Goal: Information Seeking & Learning: Learn about a topic

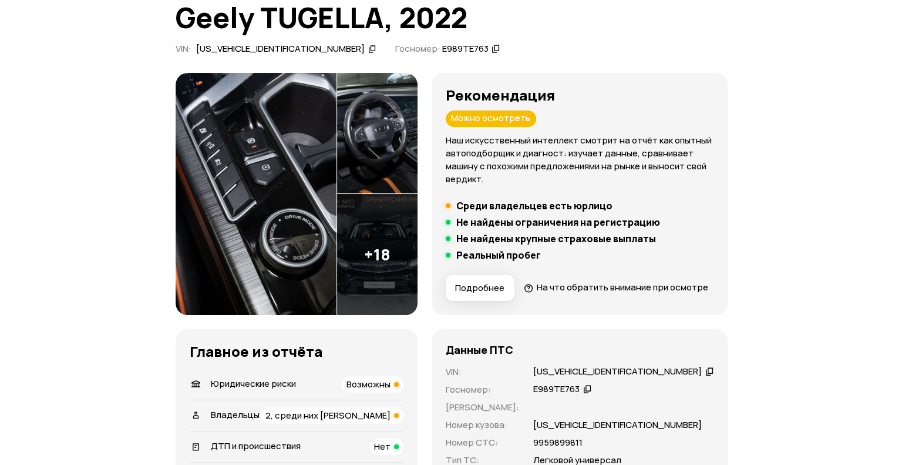
scroll to position [176, 0]
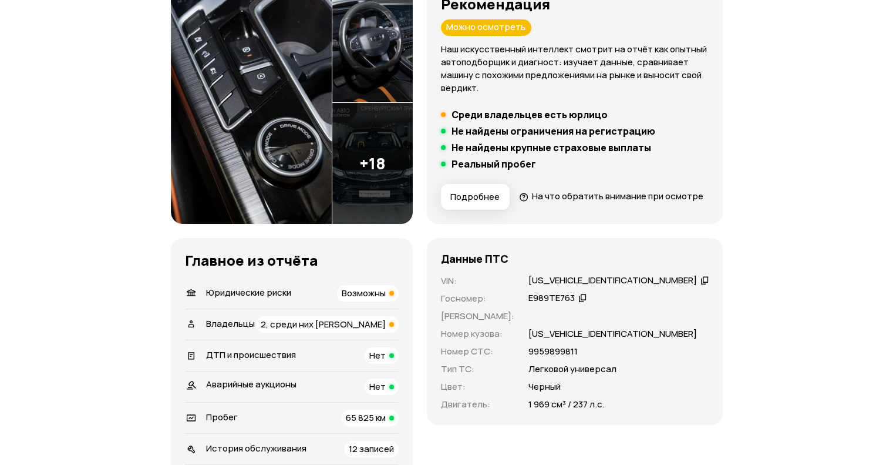
click at [500, 197] on span "Подробнее" at bounding box center [474, 197] width 49 height 12
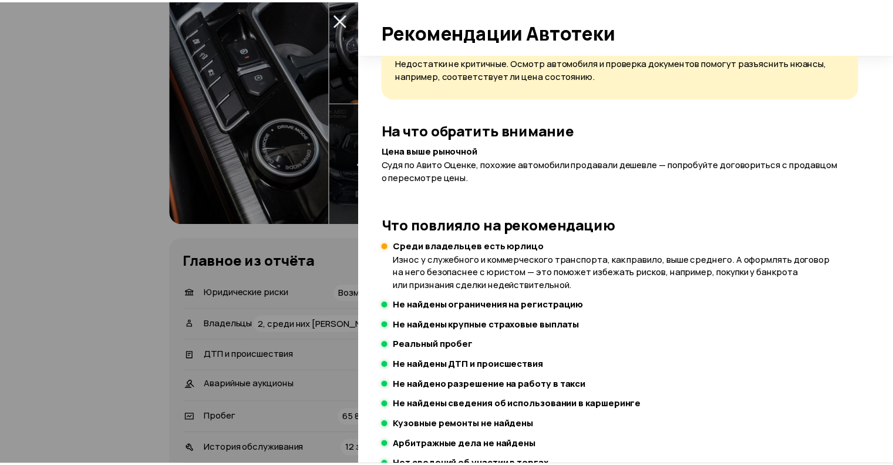
scroll to position [0, 0]
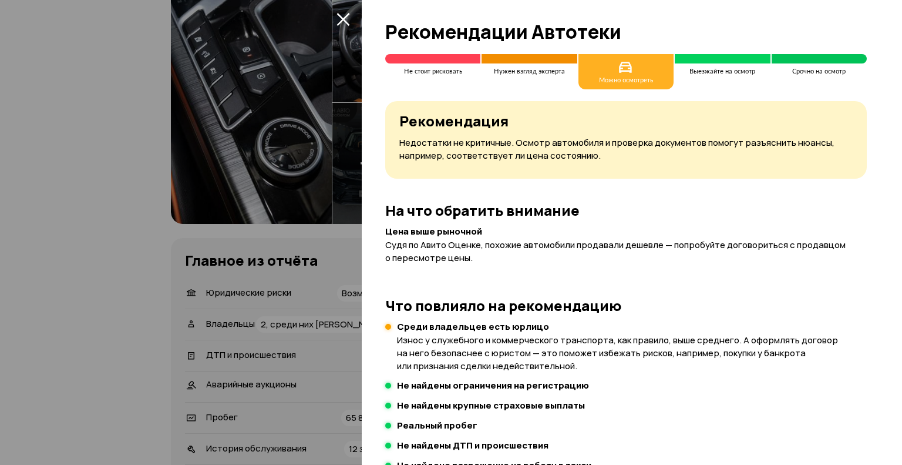
click at [103, 258] on div at bounding box center [451, 232] width 902 height 465
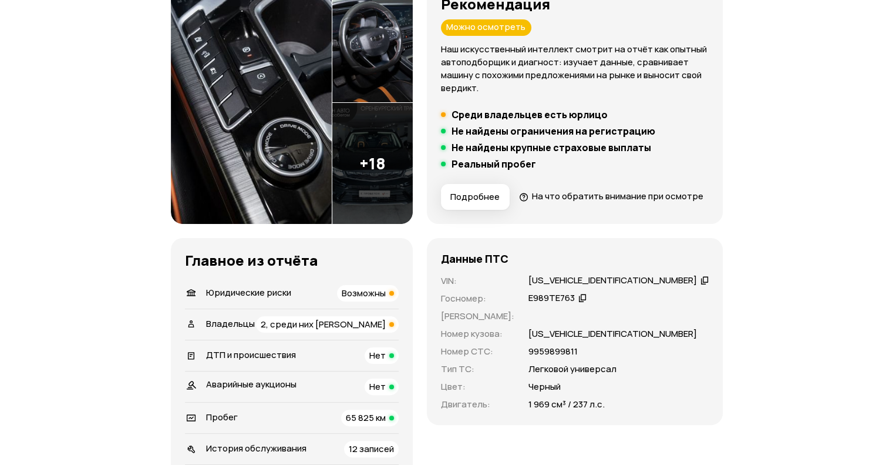
click at [386, 299] on span "Возможны" at bounding box center [364, 293] width 44 height 12
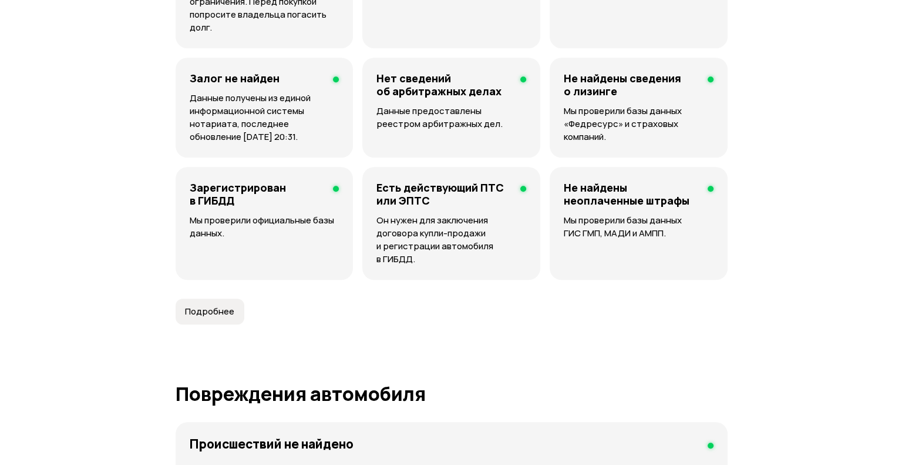
scroll to position [965, 0]
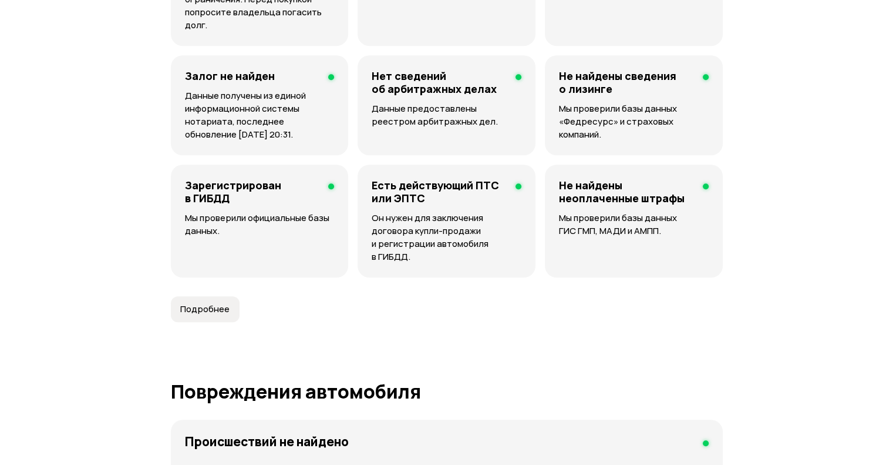
click at [244, 322] on article "Юридические риски Судя по нашим данным, этот автомобиль поставят на учёт в ГИБД…" at bounding box center [447, 62] width 552 height 519
click at [235, 322] on button "Подробнее" at bounding box center [205, 309] width 69 height 26
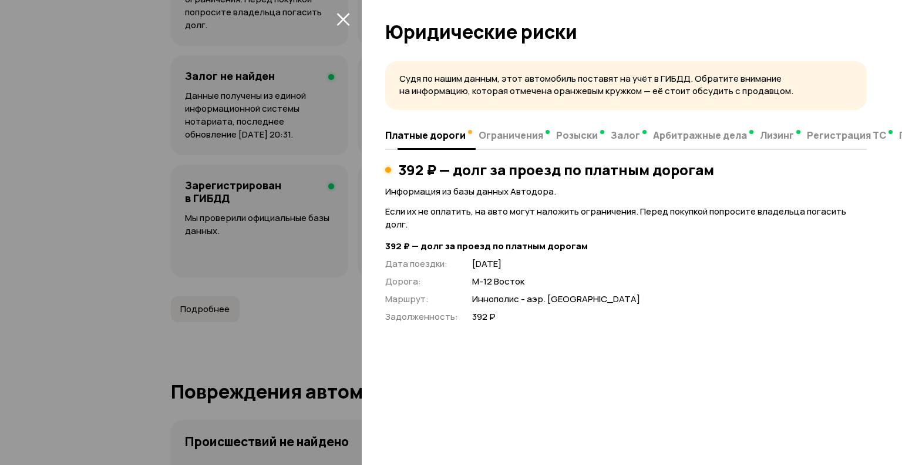
click at [507, 140] on span "Ограничения" at bounding box center [511, 135] width 65 height 12
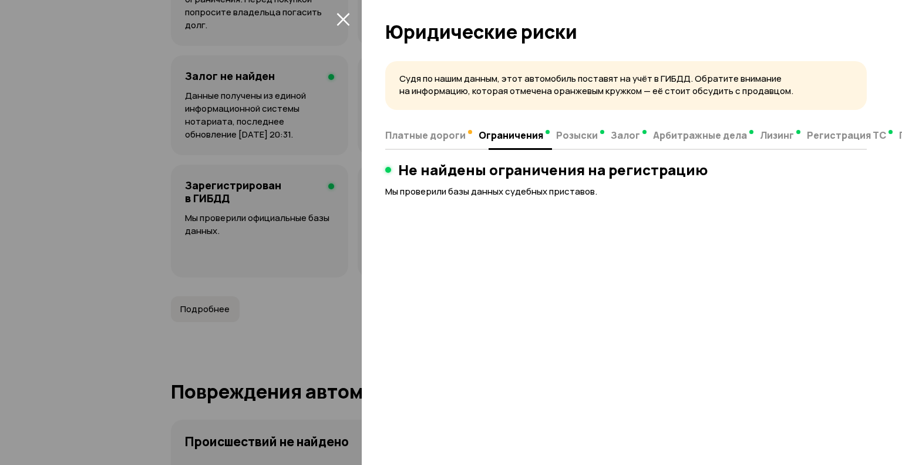
click at [570, 140] on span "Розыски" at bounding box center [577, 135] width 42 height 12
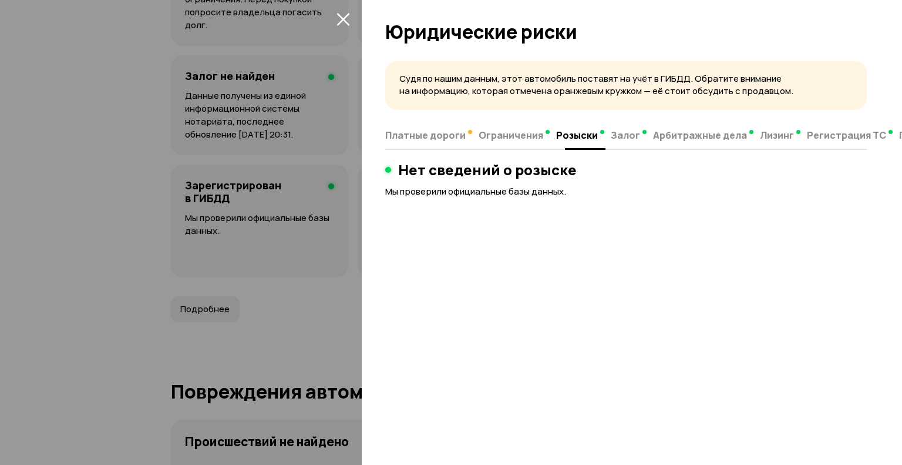
click at [611, 137] on span "Залог" at bounding box center [625, 135] width 29 height 12
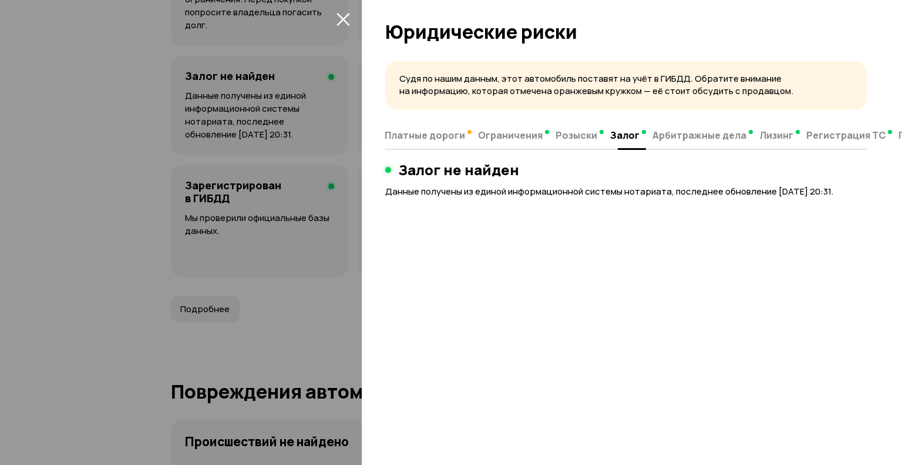
click at [700, 138] on span "Арбитражные дела" at bounding box center [699, 135] width 94 height 12
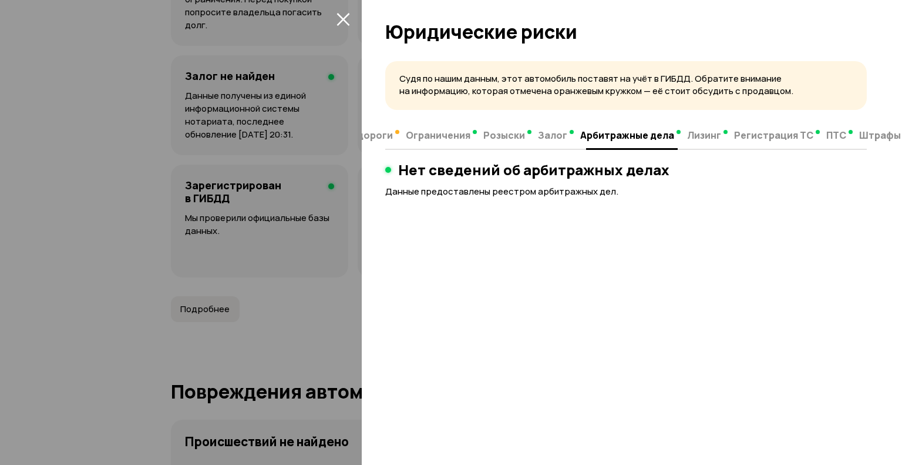
click at [701, 138] on span "Лизинг" at bounding box center [704, 135] width 34 height 12
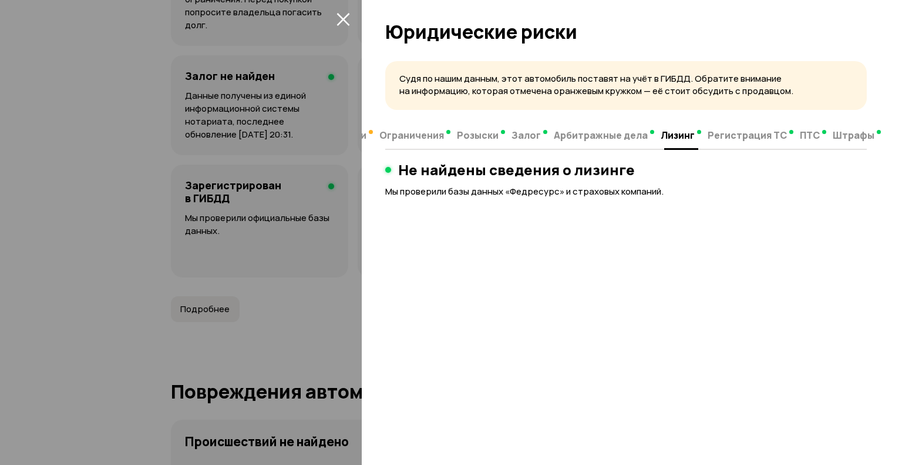
click at [713, 140] on span "Регистрация ТС" at bounding box center [747, 135] width 79 height 12
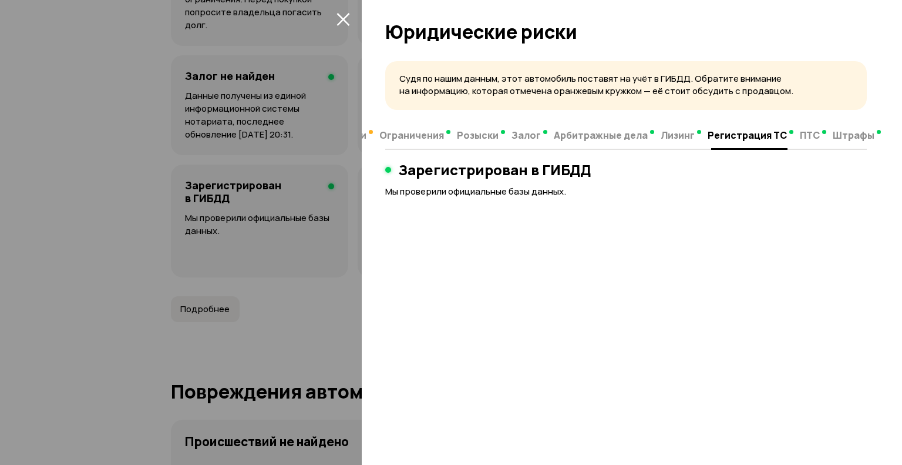
click at [800, 137] on span "ПТС" at bounding box center [810, 135] width 20 height 12
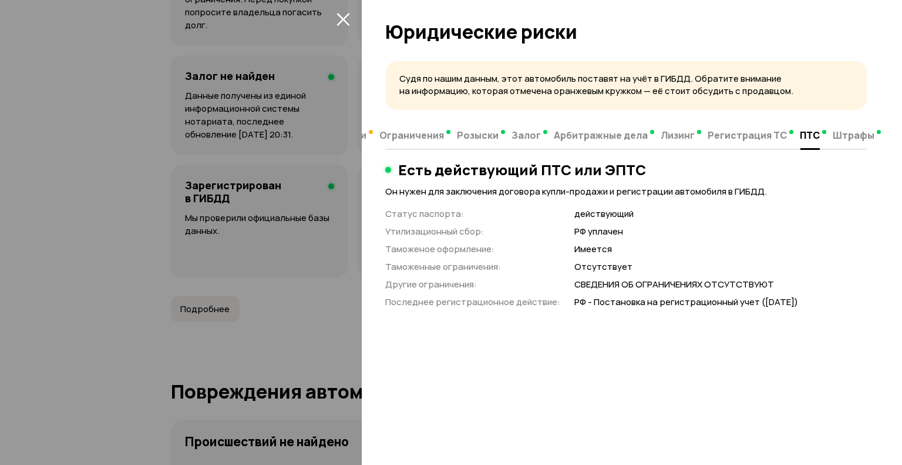
click at [846, 137] on span "Штрафы" at bounding box center [854, 135] width 42 height 12
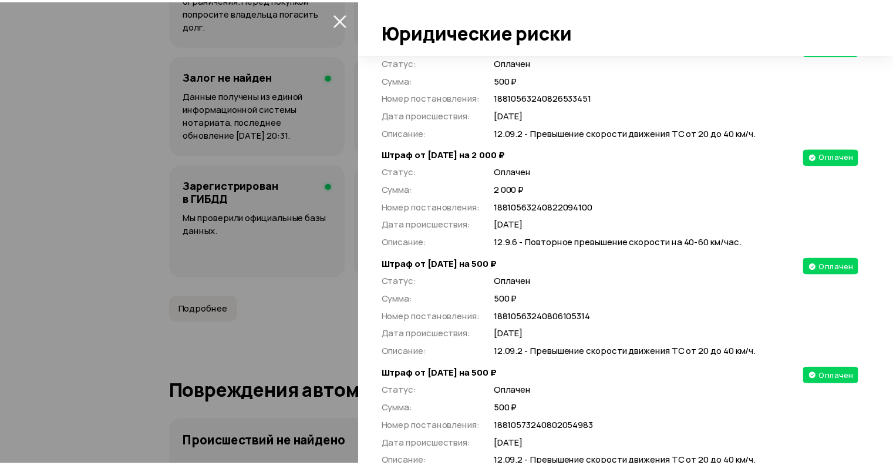
scroll to position [4346, 0]
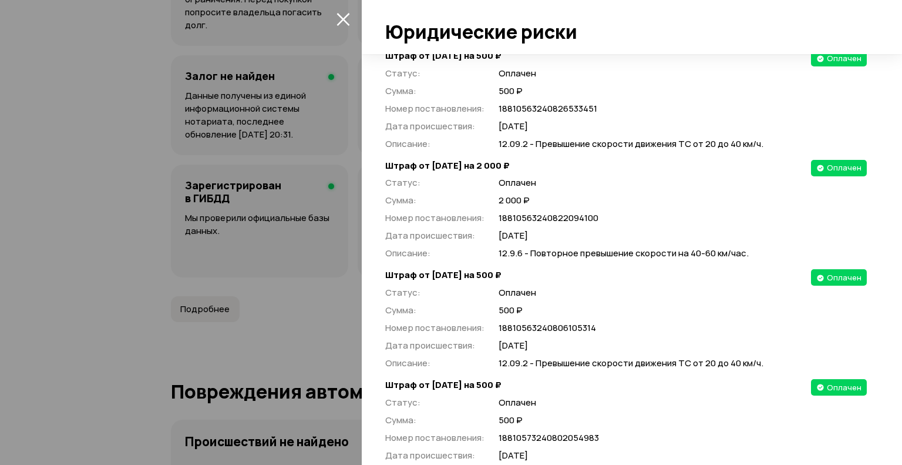
click at [341, 18] on icon "закрыть" at bounding box center [344, 19] width 14 height 14
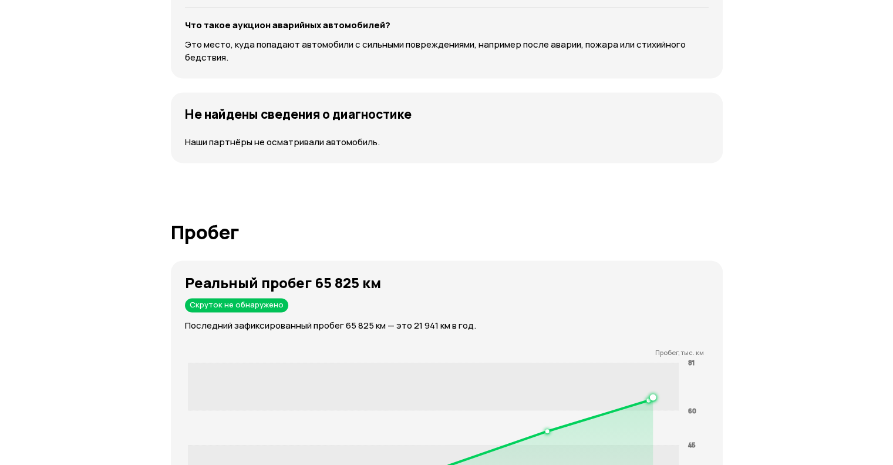
scroll to position [1787, 0]
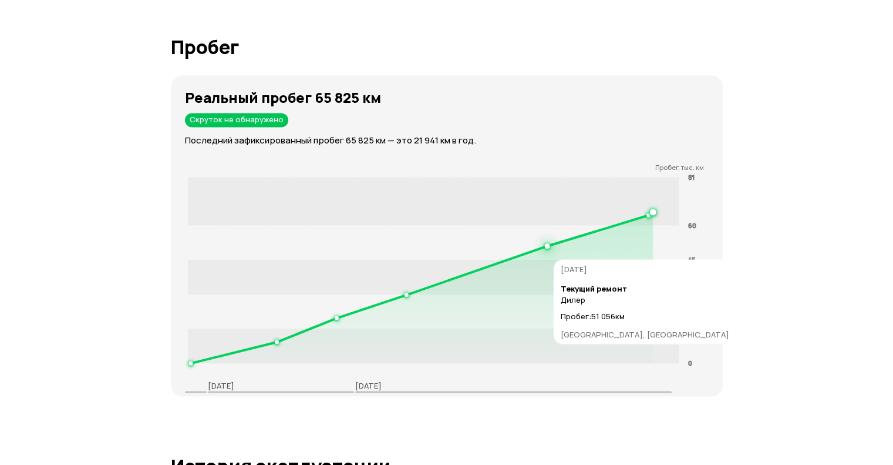
click at [540, 274] on icon at bounding box center [421, 287] width 463 height 151
click at [542, 274] on icon at bounding box center [421, 287] width 463 height 151
click at [571, 292] on icon at bounding box center [421, 287] width 463 height 151
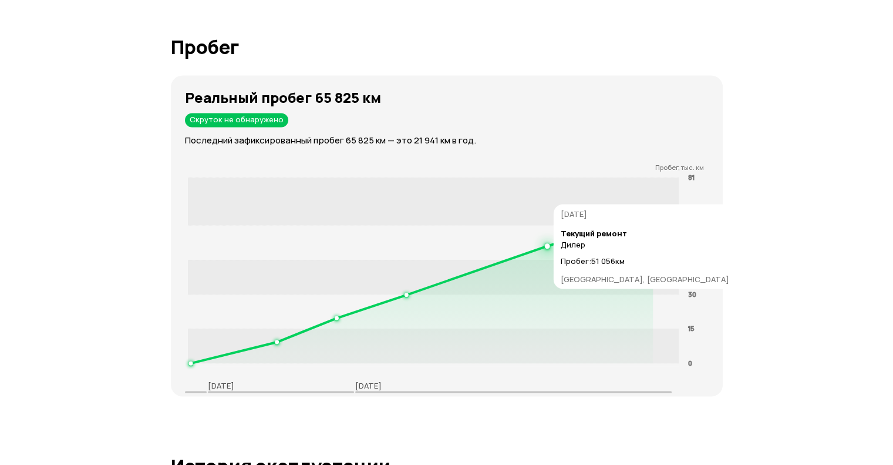
click at [576, 315] on icon at bounding box center [421, 287] width 463 height 151
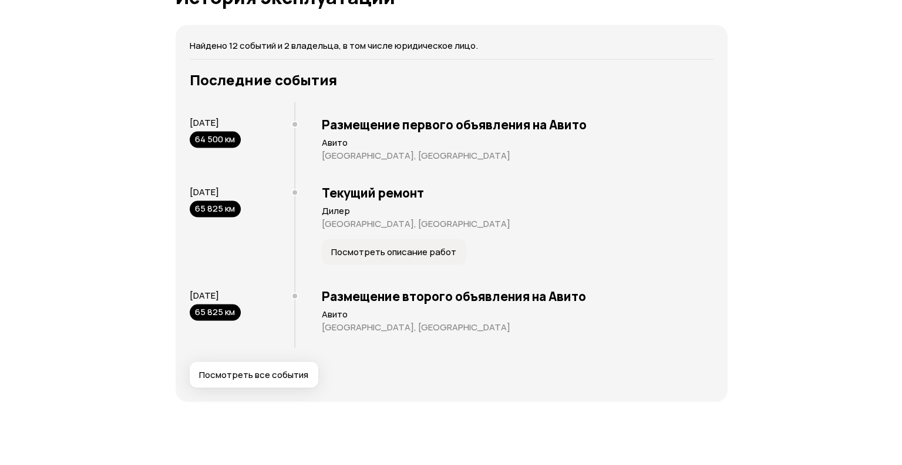
scroll to position [2257, 0]
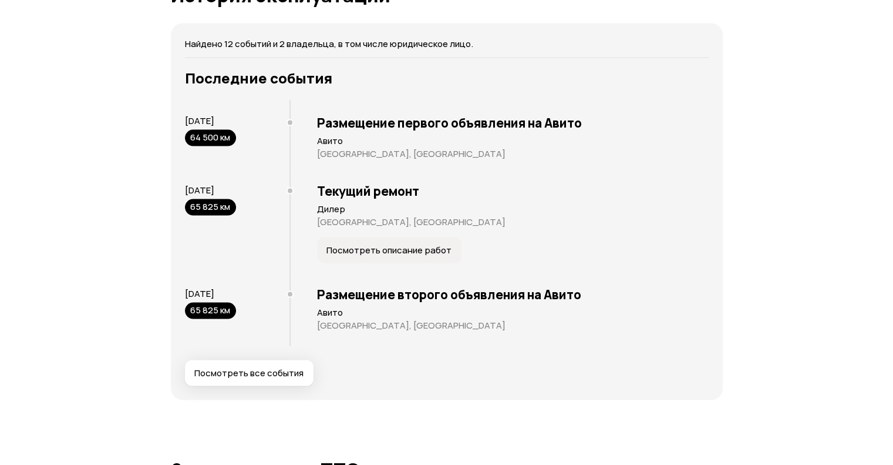
click at [374, 215] on p "Дилер" at bounding box center [513, 209] width 392 height 12
click at [343, 256] on span "Посмотреть описание работ" at bounding box center [389, 250] width 125 height 12
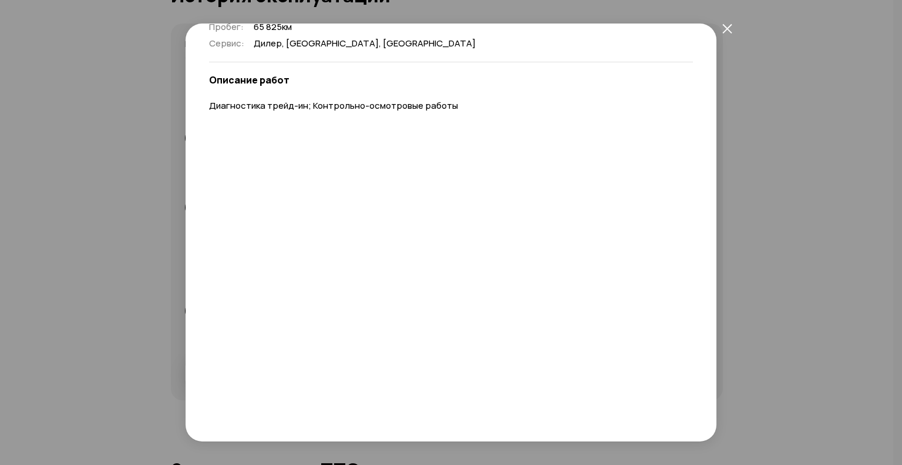
scroll to position [0, 0]
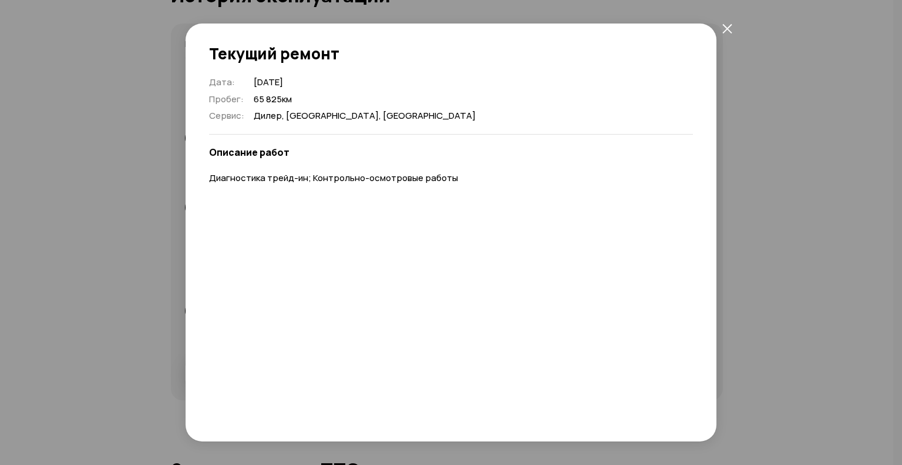
click at [724, 28] on icon "закрыть" at bounding box center [727, 28] width 10 height 10
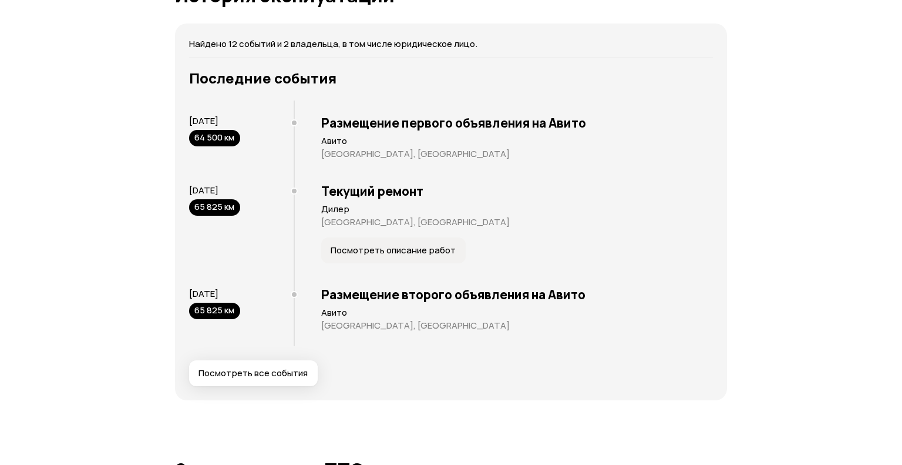
click at [272, 379] on span "Посмотреть все события" at bounding box center [253, 373] width 109 height 12
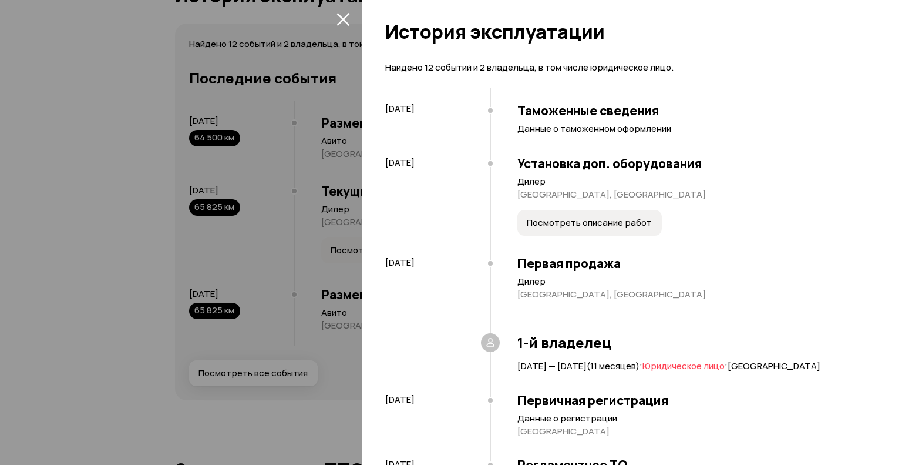
click at [626, 216] on button "Посмотреть описание работ" at bounding box center [589, 223] width 144 height 26
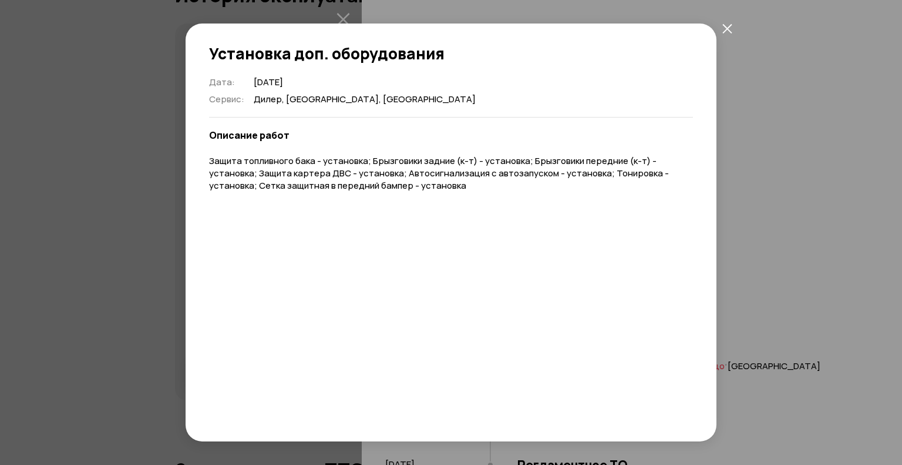
click at [728, 26] on icon "закрыть" at bounding box center [726, 27] width 9 height 9
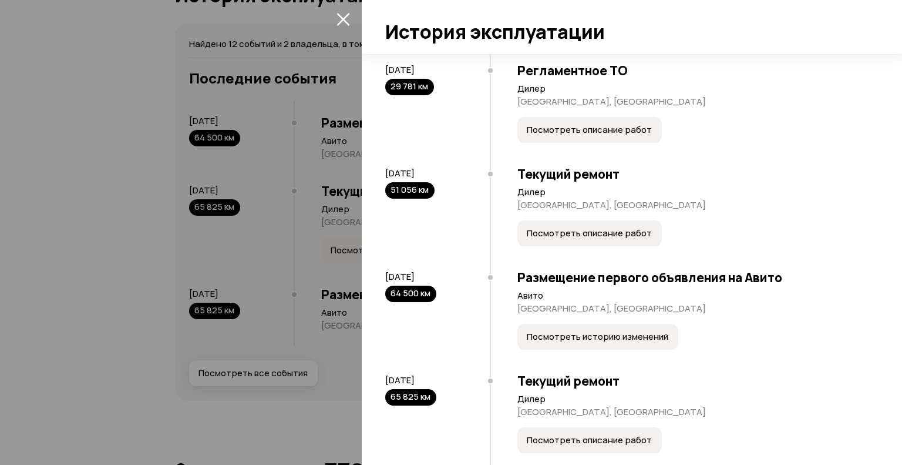
scroll to position [763, 0]
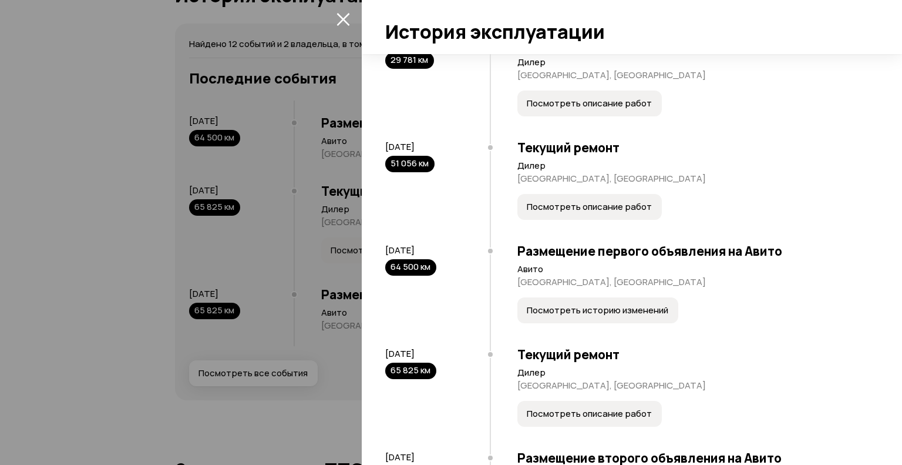
click at [625, 213] on span "Посмотреть описание работ" at bounding box center [589, 207] width 125 height 12
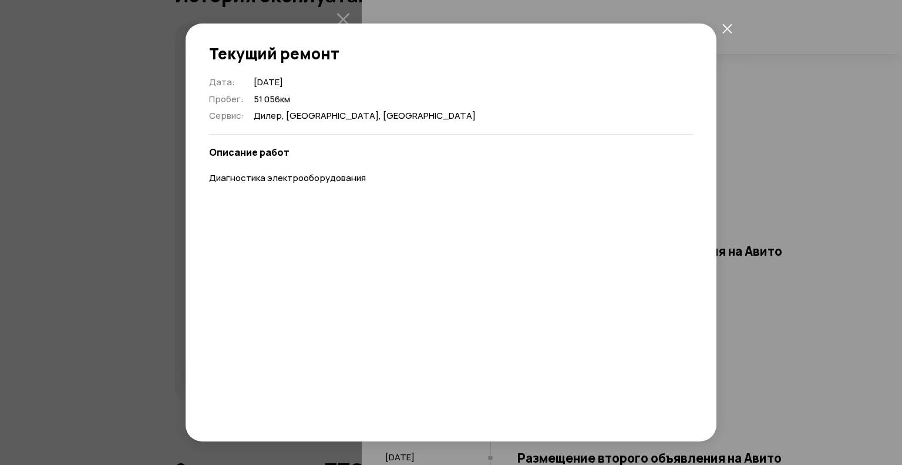
click at [724, 28] on icon "закрыть" at bounding box center [727, 28] width 10 height 10
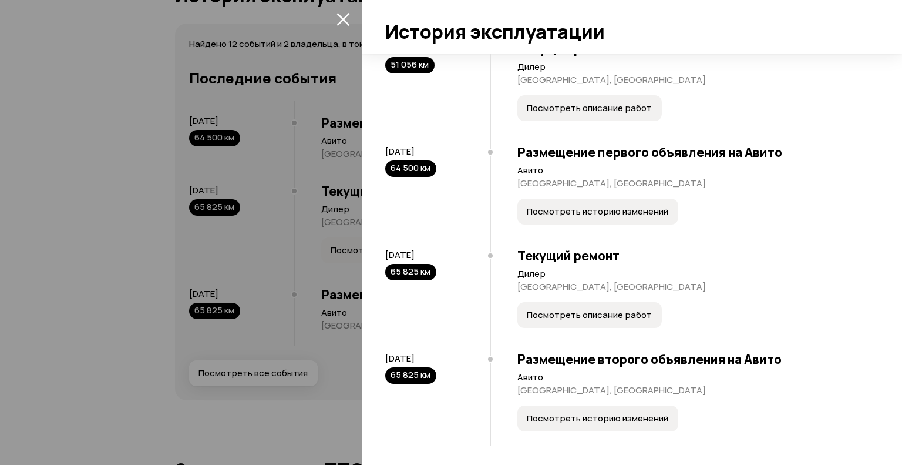
scroll to position [883, 0]
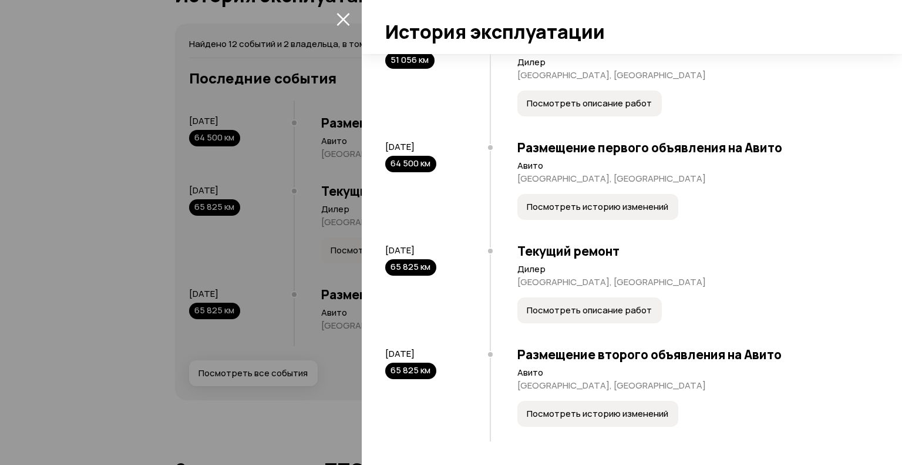
click at [614, 302] on button "Посмотреть описание работ" at bounding box center [589, 310] width 144 height 26
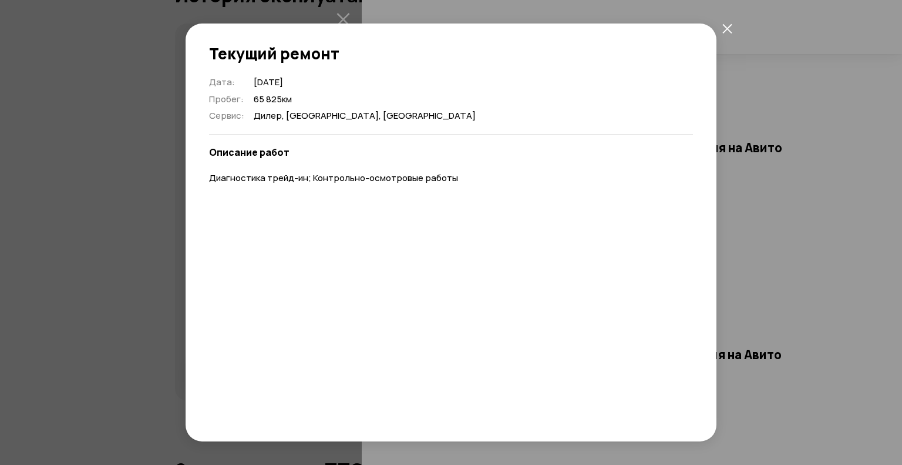
click at [733, 28] on button "закрыть" at bounding box center [726, 28] width 21 height 21
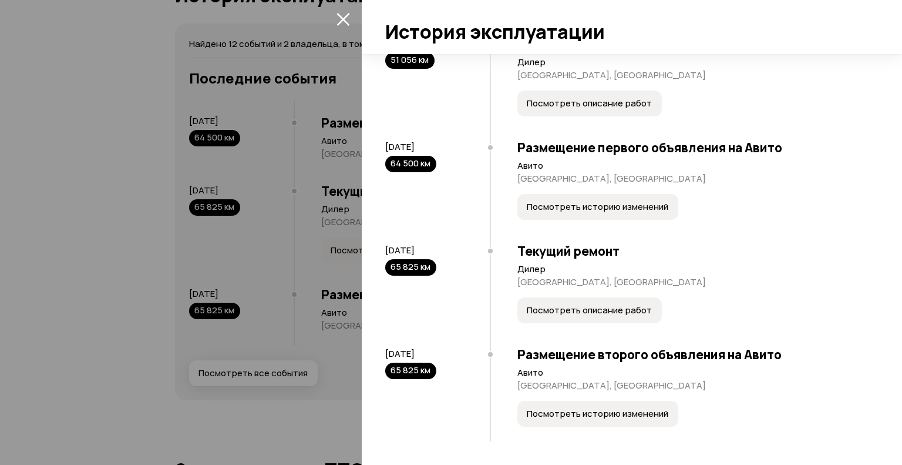
click at [592, 211] on span "Посмотреть историю изменений" at bounding box center [598, 207] width 142 height 12
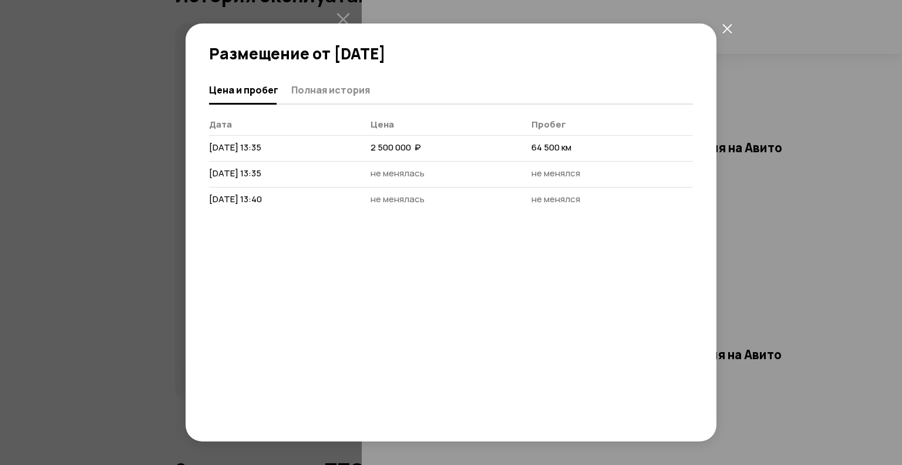
click at [725, 29] on icon "закрыть" at bounding box center [727, 28] width 10 height 10
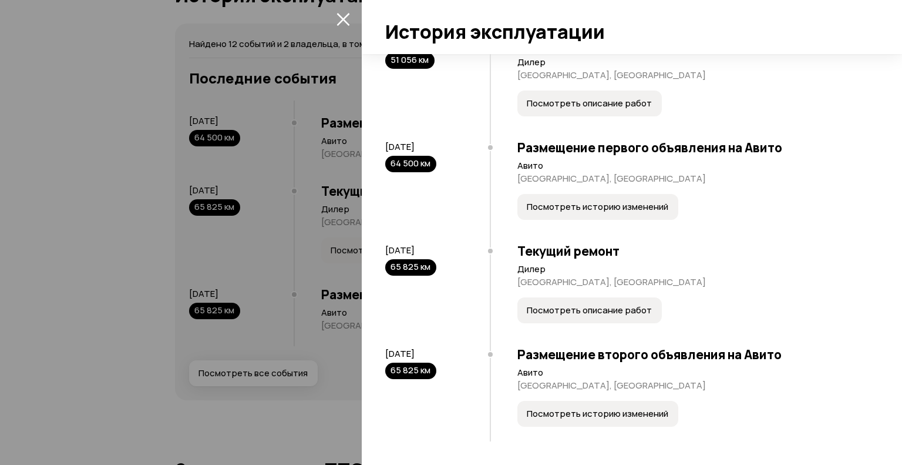
click at [587, 416] on span "Посмотреть историю изменений" at bounding box center [598, 414] width 142 height 12
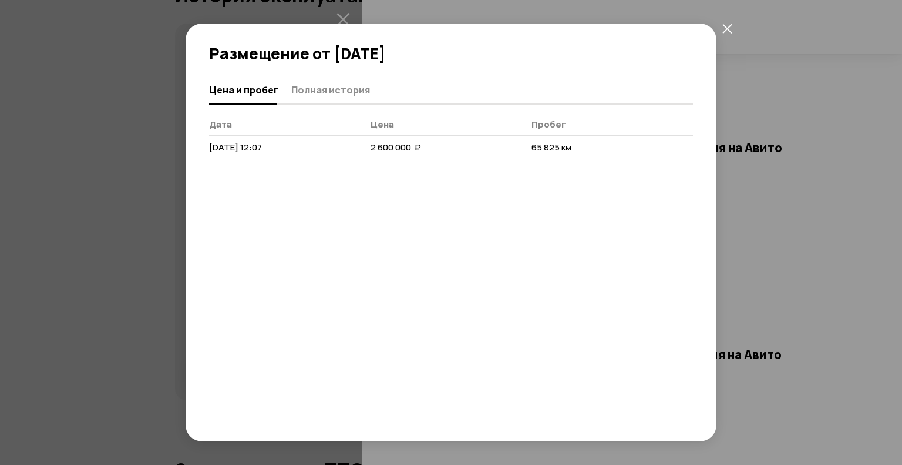
click at [725, 28] on icon "закрыть" at bounding box center [727, 28] width 10 height 10
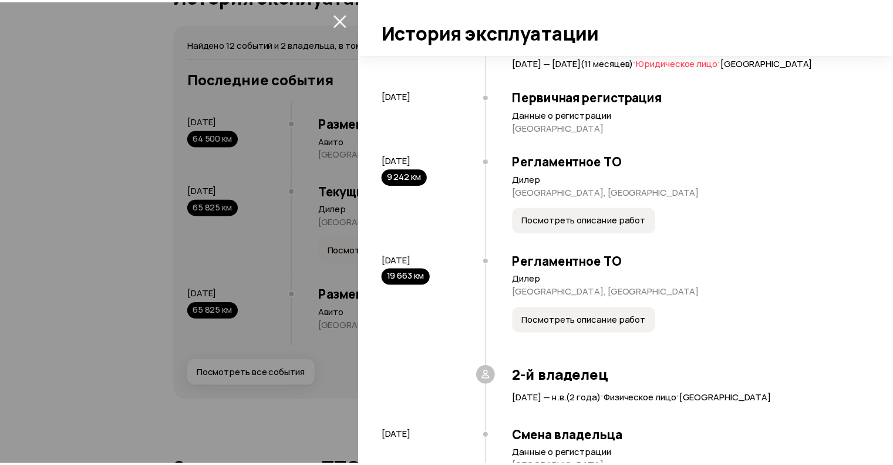
scroll to position [296, 0]
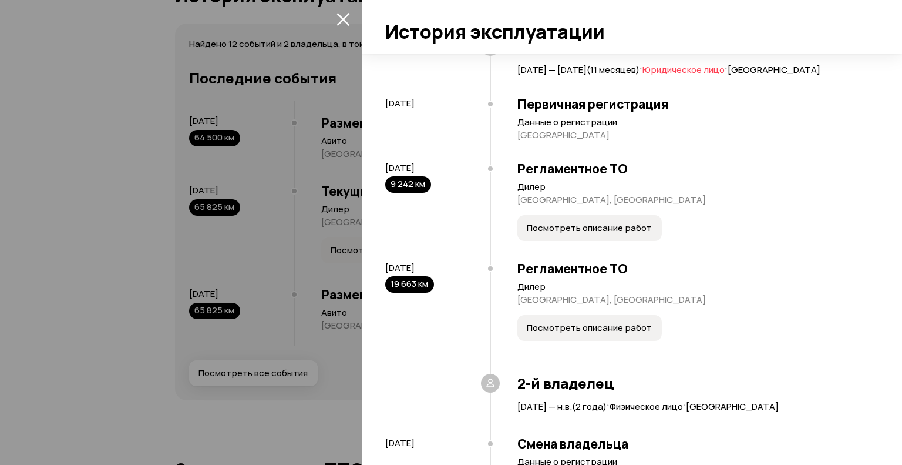
click at [339, 11] on button "закрыть" at bounding box center [343, 18] width 19 height 19
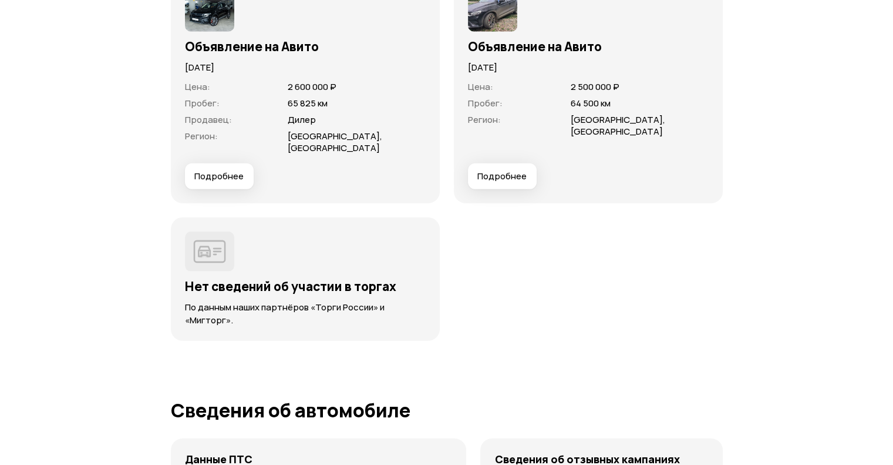
scroll to position [3348, 0]
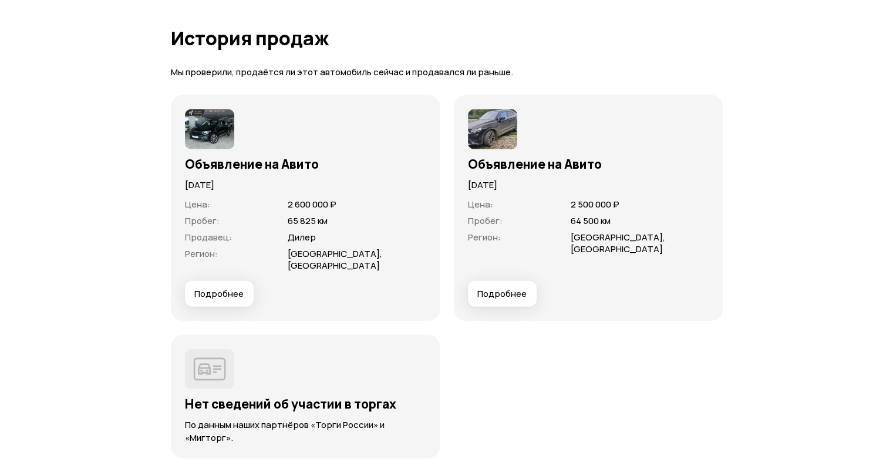
click at [493, 300] on span "Подробнее" at bounding box center [501, 294] width 49 height 12
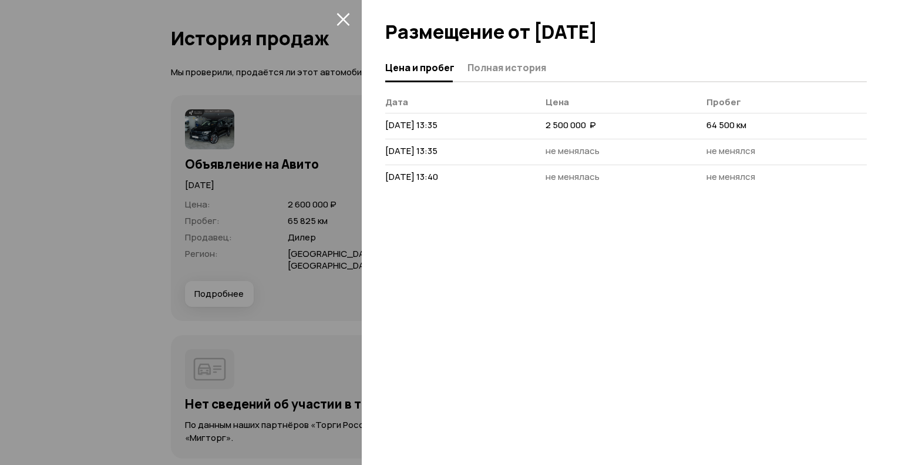
click at [337, 15] on icon "закрыть" at bounding box center [344, 19] width 14 height 14
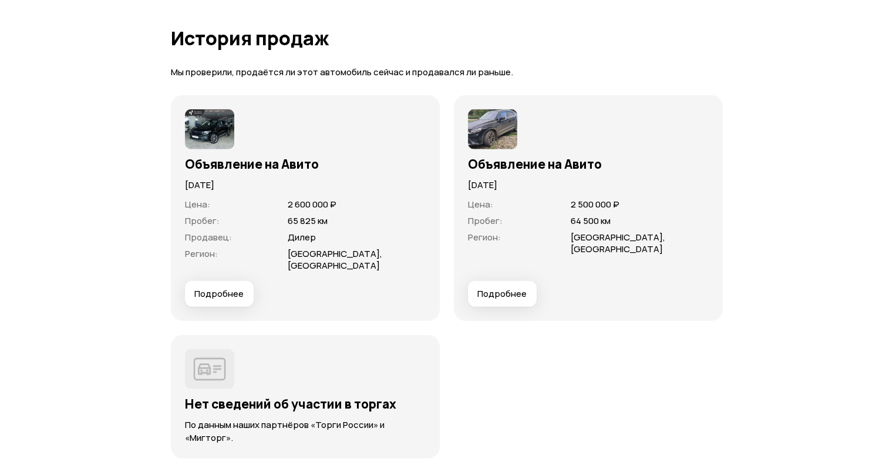
click at [500, 300] on span "Подробнее" at bounding box center [501, 294] width 49 height 12
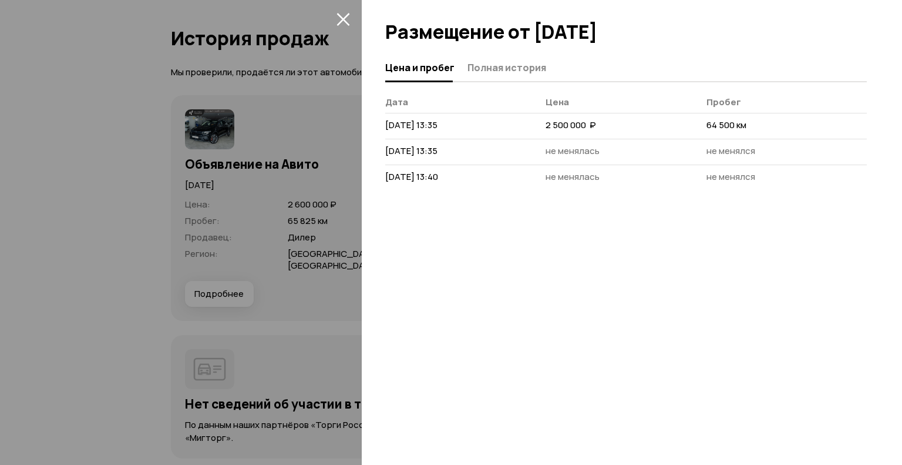
click at [423, 126] on span "[DATE] 13:35" at bounding box center [411, 125] width 52 height 12
click at [493, 66] on span "Полная история" at bounding box center [506, 68] width 79 height 12
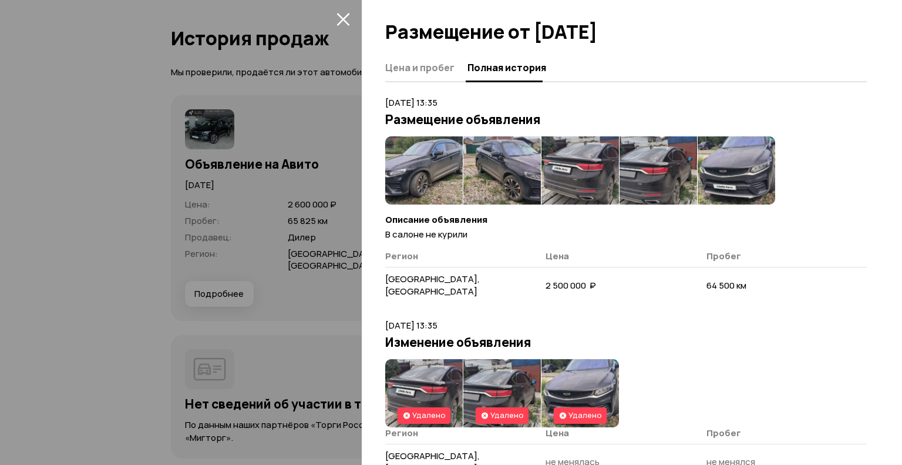
click at [421, 186] on img at bounding box center [424, 170] width 78 height 68
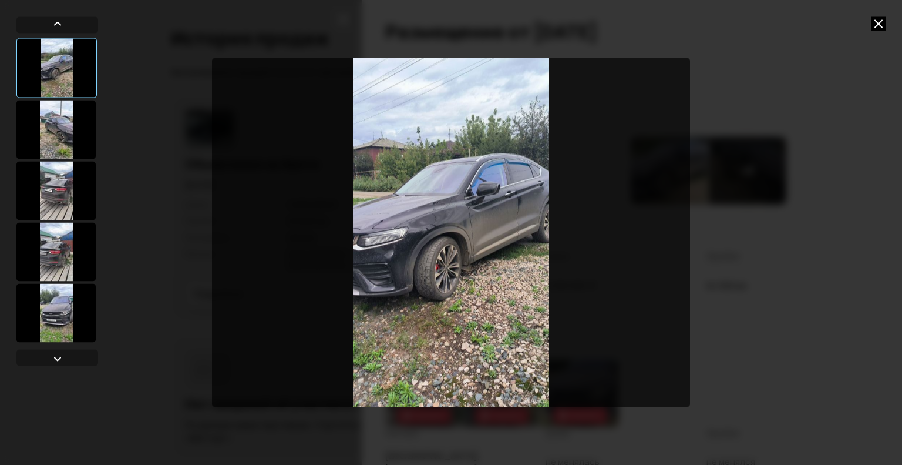
click at [877, 25] on icon at bounding box center [879, 23] width 14 height 14
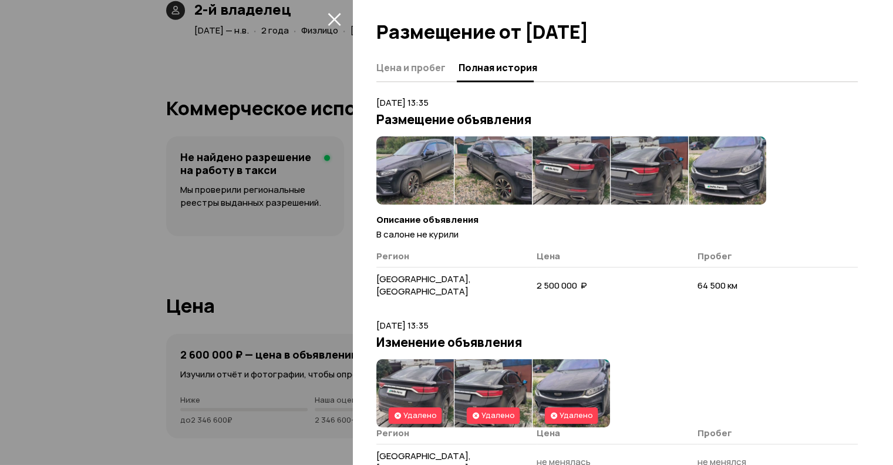
scroll to position [2878, 0]
click at [403, 173] on img at bounding box center [415, 170] width 78 height 68
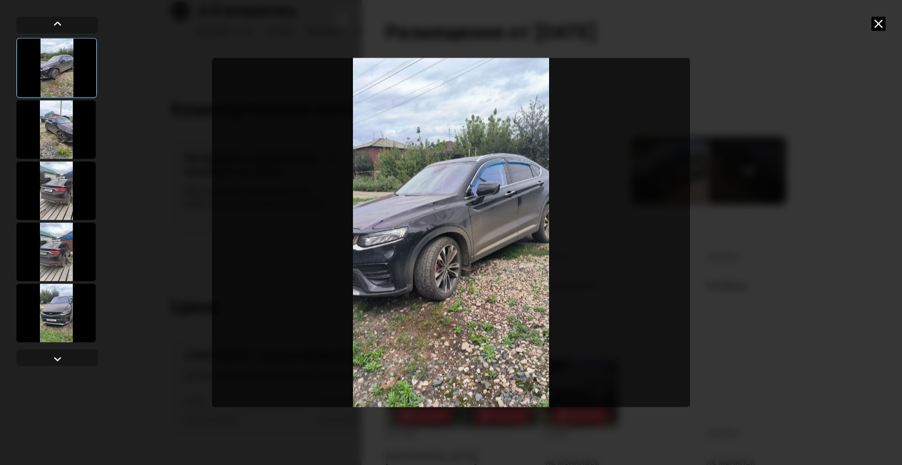
click at [880, 24] on icon at bounding box center [879, 23] width 14 height 14
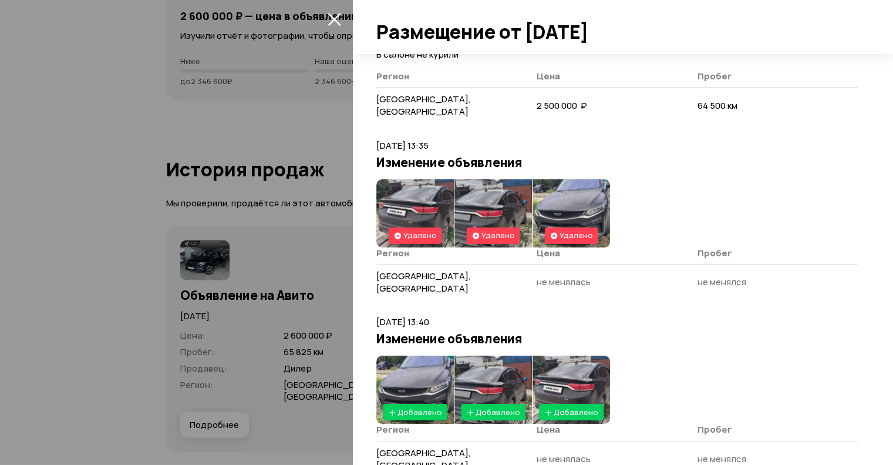
scroll to position [3289, 0]
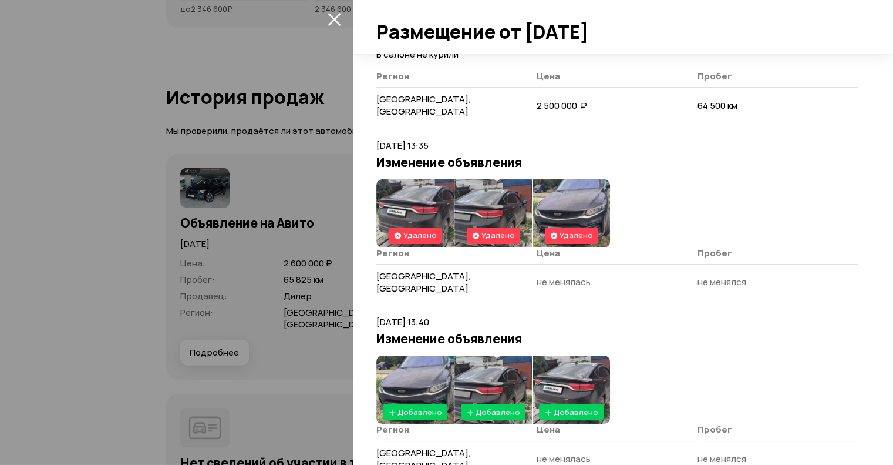
click at [324, 18] on div at bounding box center [446, 232] width 893 height 465
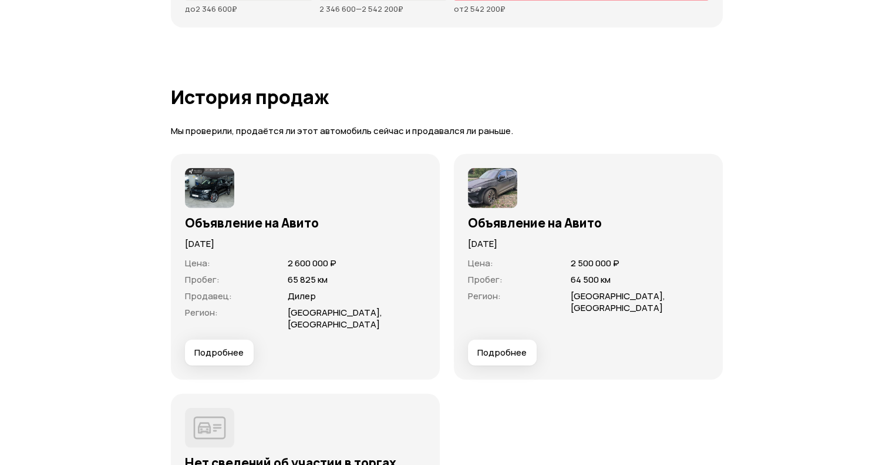
click at [488, 208] on img at bounding box center [492, 188] width 49 height 40
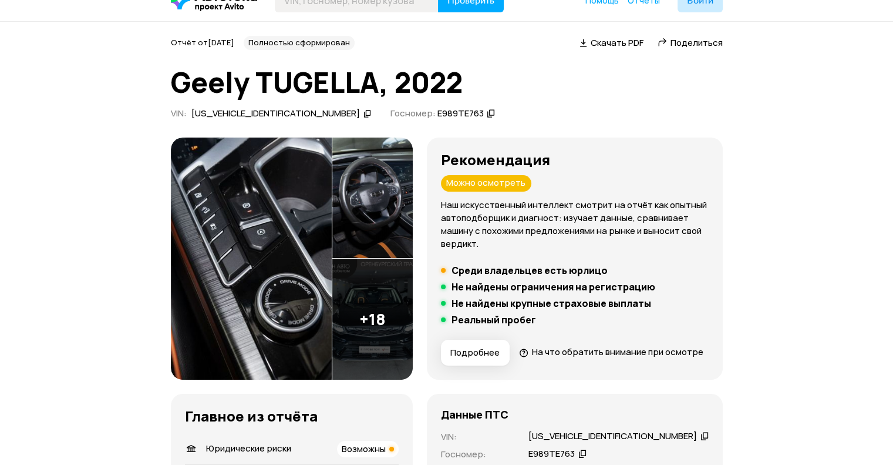
scroll to position [0, 0]
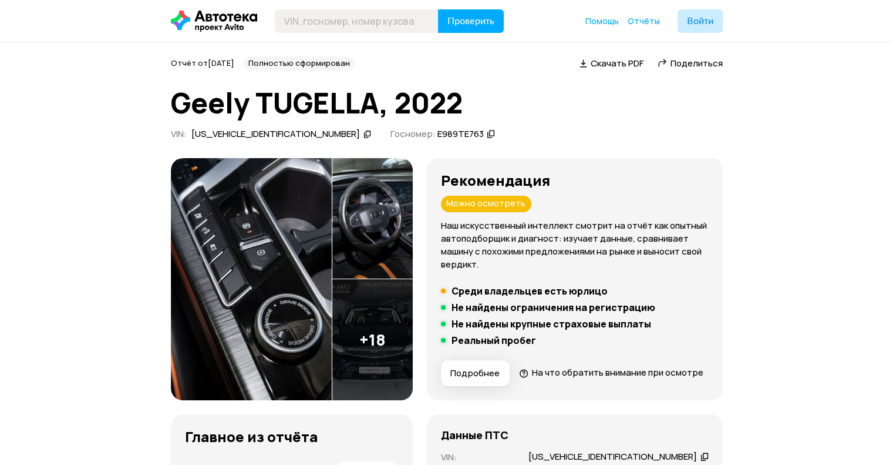
click at [401, 247] on img at bounding box center [372, 218] width 80 height 121
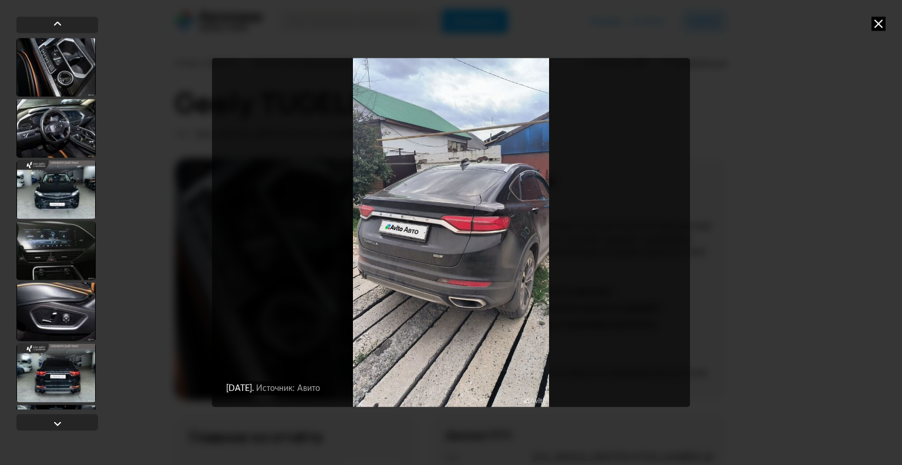
click at [877, 26] on icon at bounding box center [879, 23] width 14 height 14
